Goal: Information Seeking & Learning: Learn about a topic

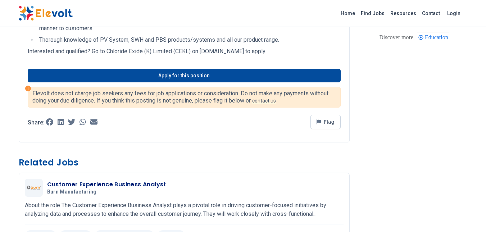
scroll to position [432, 0]
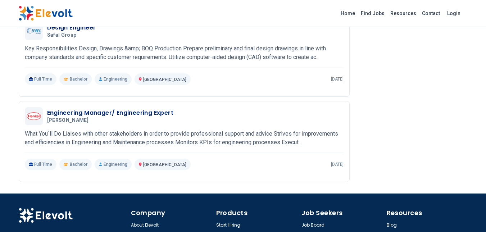
scroll to position [806, 0]
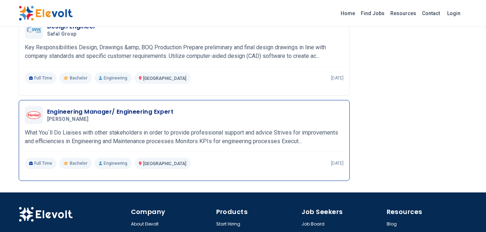
click at [151, 136] on p "What You´ll Do Liaises with other stakeholders in order to provide professional…" at bounding box center [184, 136] width 319 height 17
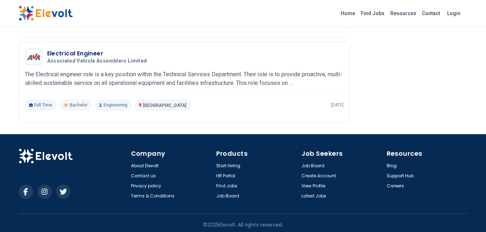
scroll to position [776, 0]
